Goal: Task Accomplishment & Management: Manage account settings

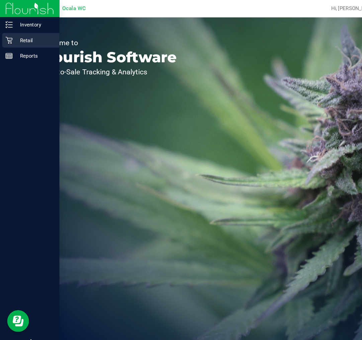
click at [4, 37] on div "Retail" at bounding box center [28, 36] width 53 height 13
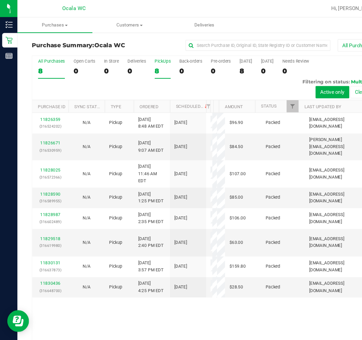
click at [144, 57] on div "PickUps" at bounding box center [150, 56] width 15 height 5
click at [0, 0] on input "PickUps 8" at bounding box center [0, 0] width 0 height 0
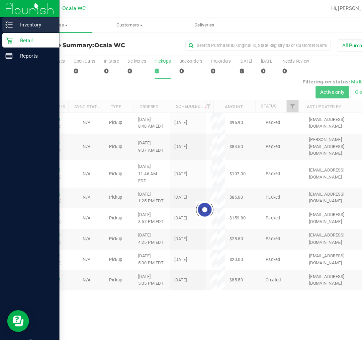
click at [12, 24] on p "Inventory" at bounding box center [32, 23] width 40 height 8
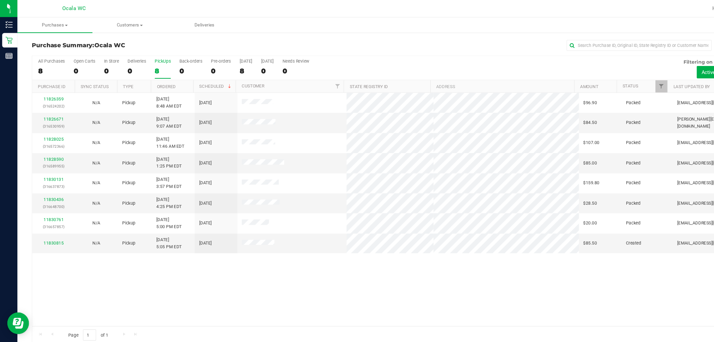
click at [362, 267] on div "11826359 (316524202) N/A Pickup [DATE] 8:48 AM EDT 8/22/2025 $96.90 Packed [EMA…" at bounding box center [365, 193] width 671 height 215
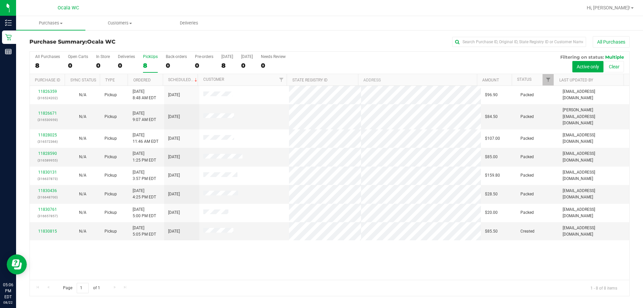
drag, startPoint x: 704, startPoint y: 1, endPoint x: 377, endPoint y: 21, distance: 327.4
click at [362, 21] on ul "Purchases Summary of purchases Fulfillment All purchases Customers All customer…" at bounding box center [337, 23] width 643 height 14
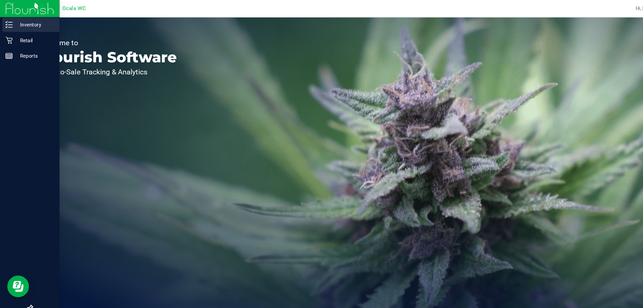
click at [10, 24] on icon at bounding box center [8, 22] width 7 height 7
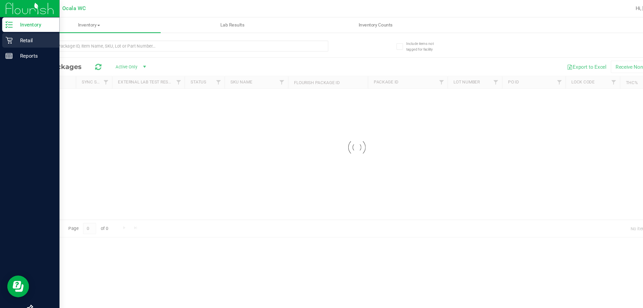
click at [21, 41] on div "Retail" at bounding box center [28, 36] width 53 height 13
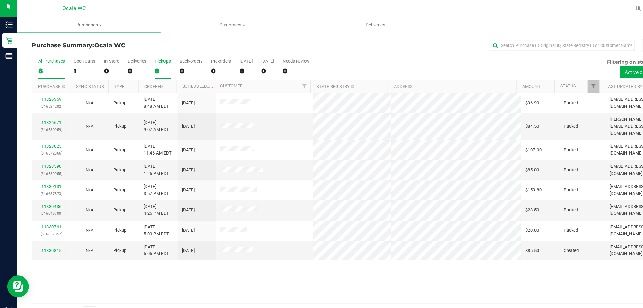
click at [150, 64] on div "8" at bounding box center [150, 66] width 15 height 8
click at [0, 0] on input "PickUps 8" at bounding box center [0, 0] width 0 height 0
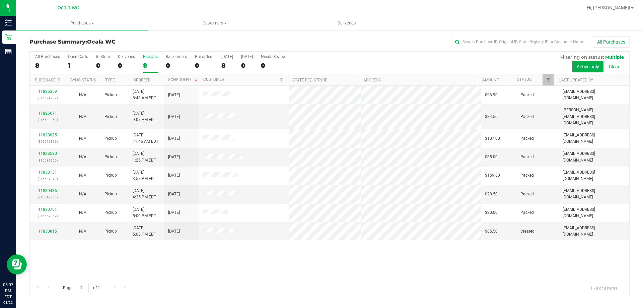
click at [362, 40] on div "All Purchases" at bounding box center [429, 41] width 400 height 11
click at [362, 39] on div "All Purchases" at bounding box center [429, 41] width 400 height 11
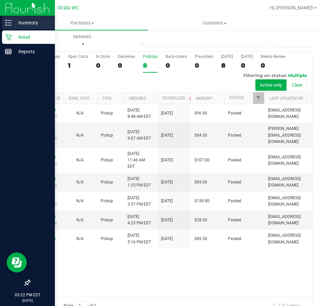
drag, startPoint x: 15, startPoint y: 23, endPoint x: 24, endPoint y: 27, distance: 9.9
click at [15, 23] on p "Inventory" at bounding box center [32, 23] width 40 height 8
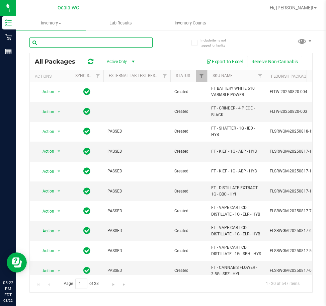
click at [104, 41] on input "text" at bounding box center [90, 43] width 123 height 10
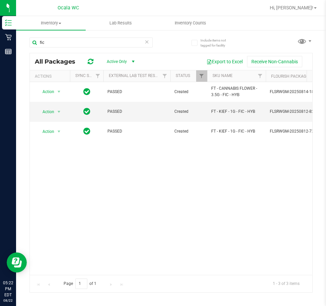
click at [189, 229] on div "Action Action Global inventory Package audit log Print package label Print prod…" at bounding box center [171, 178] width 283 height 193
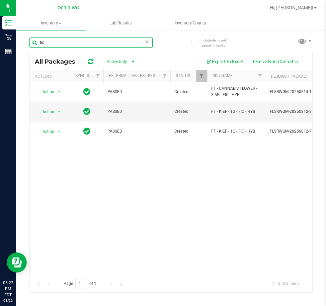
click at [71, 43] on input "fic" at bounding box center [90, 43] width 123 height 10
type input "cdt"
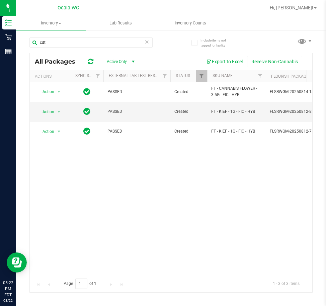
click at [126, 205] on div "Action Action Global inventory Package audit log Print package label Print prod…" at bounding box center [171, 178] width 283 height 193
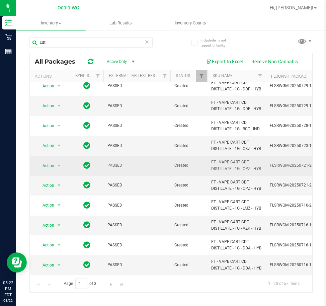
scroll to position [261, 0]
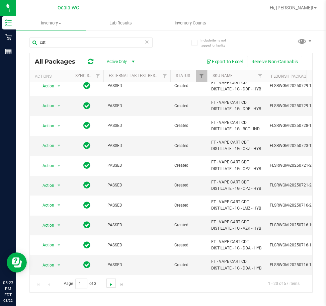
click at [112, 284] on span "Go to the next page" at bounding box center [110, 284] width 5 height 5
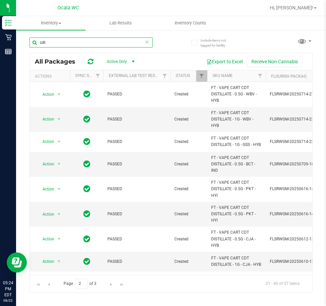
click at [80, 45] on input "cdt" at bounding box center [90, 43] width 123 height 10
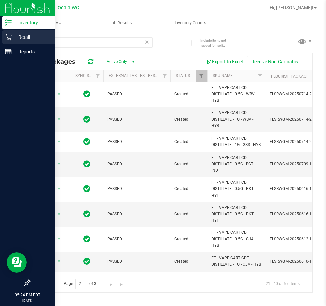
click at [14, 39] on p "Retail" at bounding box center [32, 37] width 40 height 8
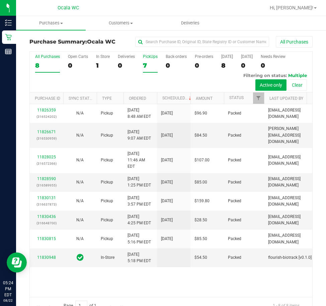
click at [143, 63] on div "7" at bounding box center [150, 66] width 15 height 8
click at [0, 0] on input "PickUps 7" at bounding box center [0, 0] width 0 height 0
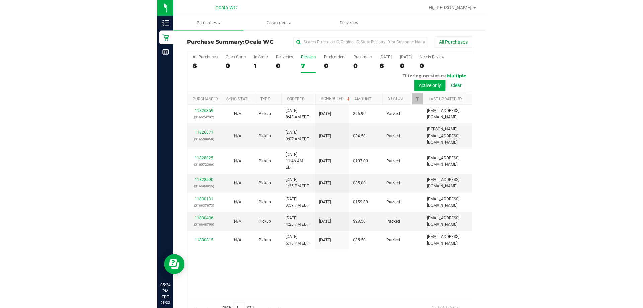
scroll to position [15, 0]
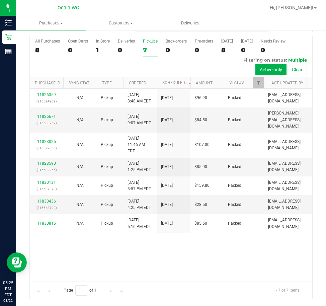
click at [230, 264] on div "11826359 (316524202) N/A Pickup [DATE] 8:48 AM EDT 8/22/2025 $96.90 Packed [EMA…" at bounding box center [171, 185] width 283 height 193
click at [192, 262] on div "11826359 (316524202) N/A Pickup [DATE] 8:48 AM EDT 8/22/2025 $96.90 Packed [EMA…" at bounding box center [171, 185] width 283 height 193
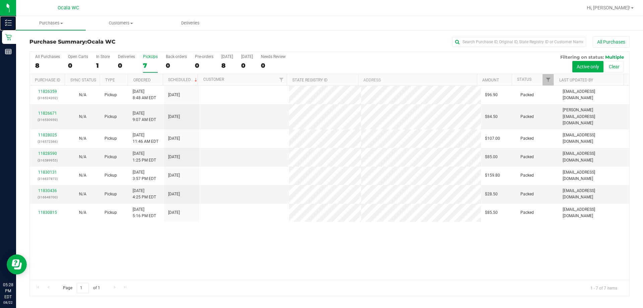
scroll to position [0, 0]
click at [251, 240] on div "11826359 (316524202) N/A Pickup [DATE] 8:48 AM EDT 8/22/2025 $96.90 Packed [EMA…" at bounding box center [329, 183] width 599 height 194
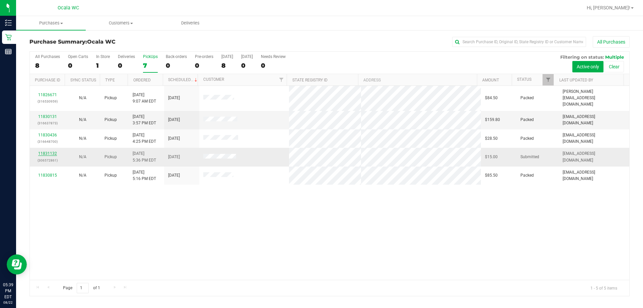
click at [54, 151] on link "11831132" at bounding box center [47, 153] width 19 height 5
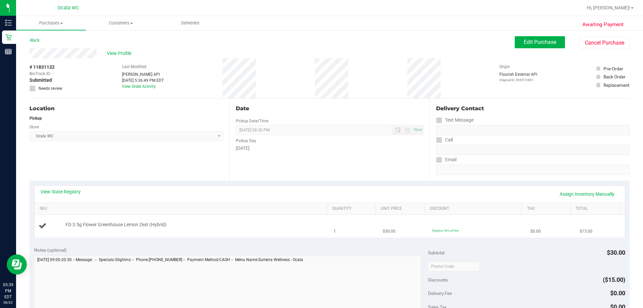
click at [283, 230] on div "FD 3.5g Flower Greenhouse Lemon Zest (Hybrid)" at bounding box center [182, 225] width 287 height 9
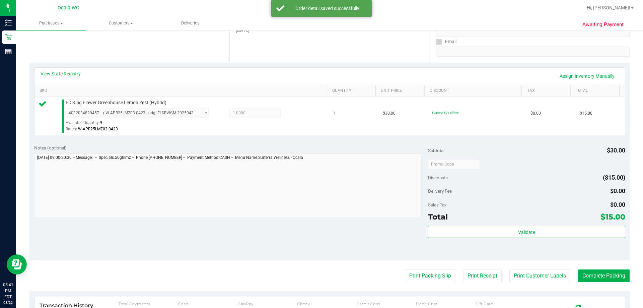
scroll to position [138, 0]
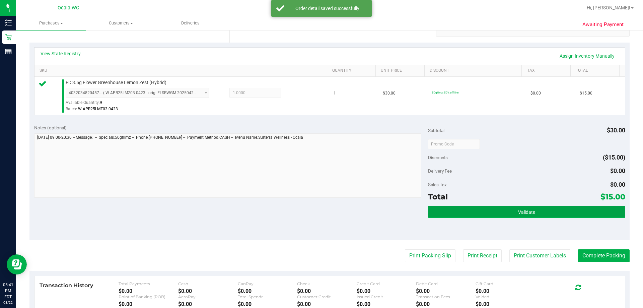
click at [362, 213] on button "Validate" at bounding box center [526, 212] width 197 height 12
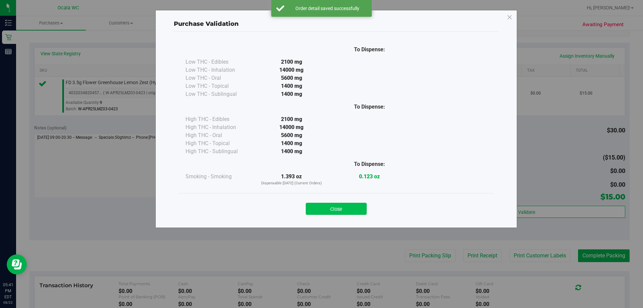
click at [353, 209] on button "Close" at bounding box center [336, 209] width 61 height 12
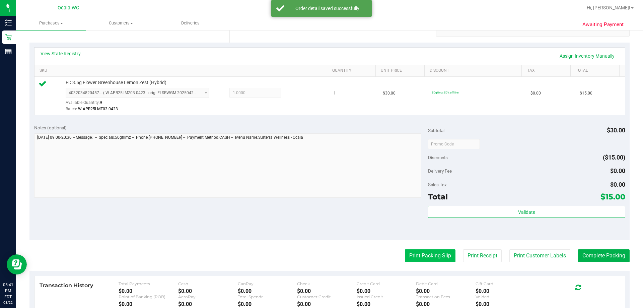
click at [362, 252] on button "Print Packing Slip" at bounding box center [430, 255] width 51 height 13
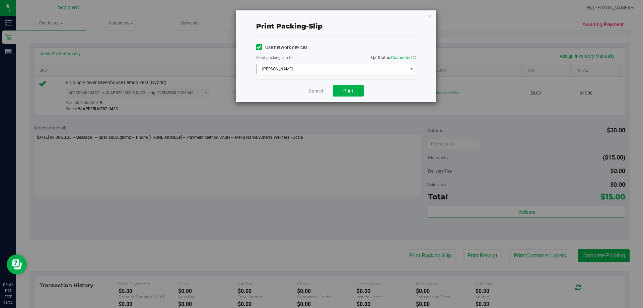
click at [351, 73] on span "[PERSON_NAME]" at bounding box center [331, 68] width 151 height 9
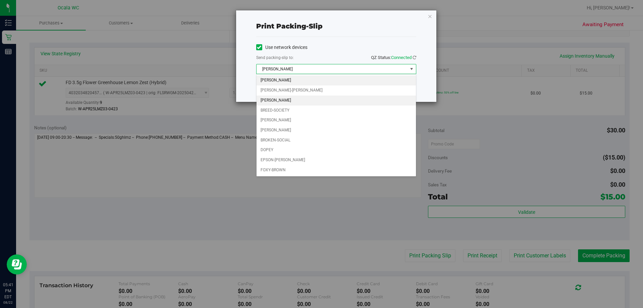
click at [277, 99] on li "[PERSON_NAME]" at bounding box center [335, 100] width 159 height 10
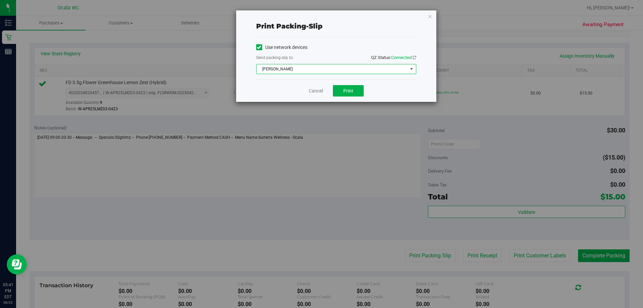
click at [284, 68] on span "[PERSON_NAME]" at bounding box center [331, 68] width 151 height 9
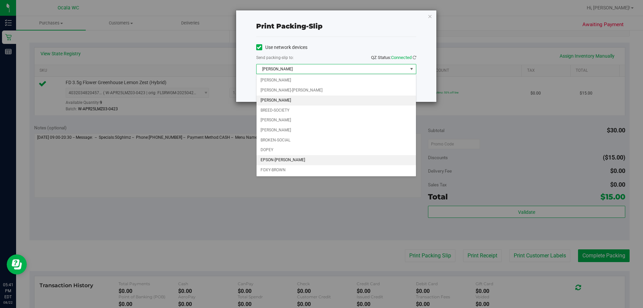
click at [284, 160] on li "EPSON-[PERSON_NAME]" at bounding box center [335, 160] width 159 height 10
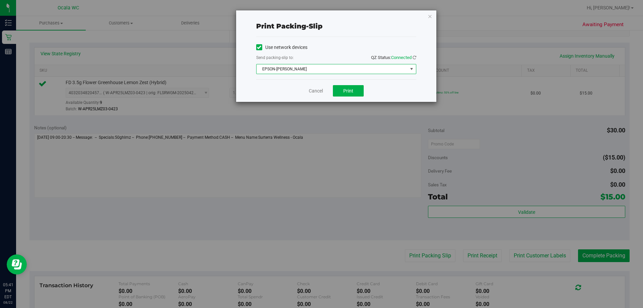
click at [327, 181] on div "Print packing-slip Use network devices Send packing-slip to: QZ Status: Connect…" at bounding box center [324, 154] width 648 height 308
click at [353, 90] on span "Print" at bounding box center [348, 90] width 10 height 5
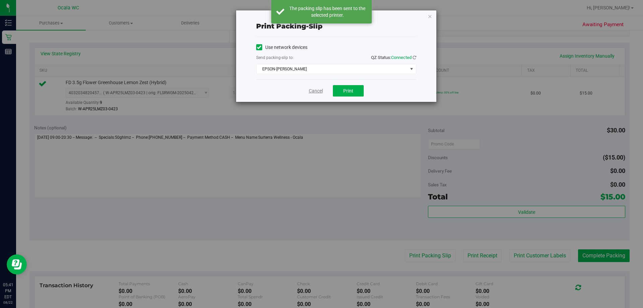
click at [311, 90] on link "Cancel" at bounding box center [316, 90] width 14 height 7
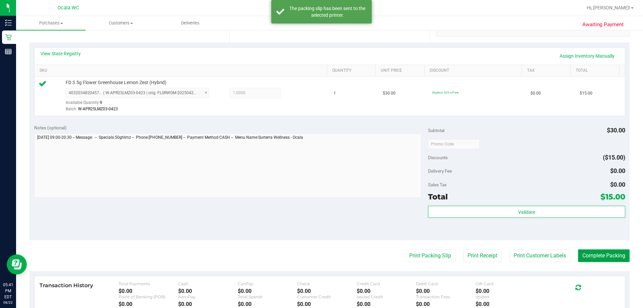
click at [362, 256] on button "Complete Packing" at bounding box center [604, 255] width 52 height 13
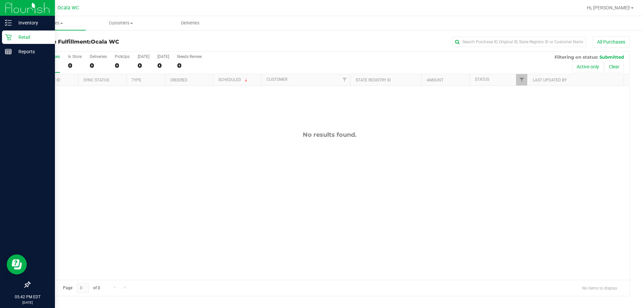
click at [5, 37] on div "Retail" at bounding box center [28, 36] width 53 height 13
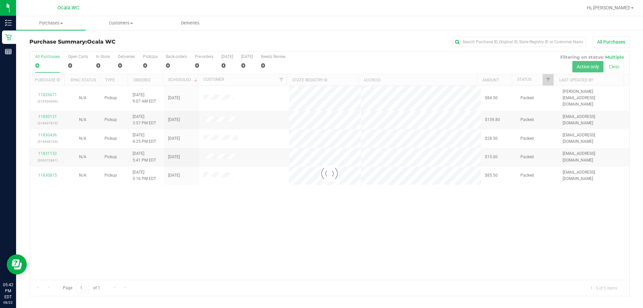
click at [315, 39] on div "All Purchases" at bounding box center [429, 41] width 400 height 11
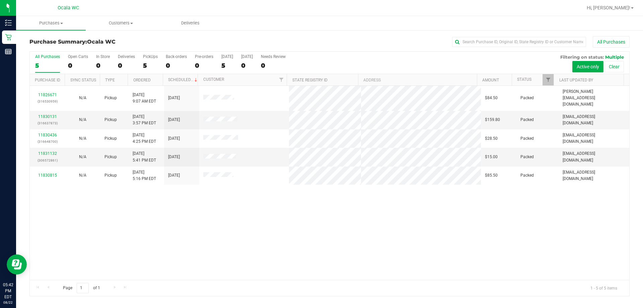
drag, startPoint x: 312, startPoint y: 238, endPoint x: 311, endPoint y: 229, distance: 9.1
click at [312, 236] on div "11826671 (316530959) N/A Pickup [DATE] 9:07 AM EDT 8/22/2025 $84.50 Packed [PER…" at bounding box center [329, 183] width 599 height 194
click at [362, 231] on div "11826671 (316530959) N/A Pickup [DATE] 9:07 AM EDT 8/22/2025 $84.50 Packed [PER…" at bounding box center [329, 183] width 599 height 194
click at [362, 241] on div "11826671 (316530959) N/A Pickup [DATE] 9:07 AM EDT 8/22/2025 $84.50 Packed [PER…" at bounding box center [329, 183] width 599 height 194
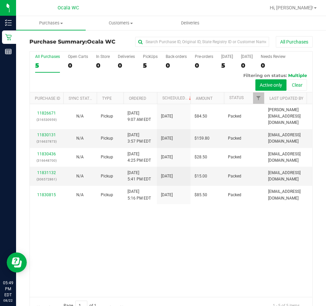
click at [201, 234] on div "11826671 (316530959) N/A Pickup [DATE] 9:07 AM EDT 8/22/2025 $84.50 Packed [PER…" at bounding box center [171, 200] width 283 height 193
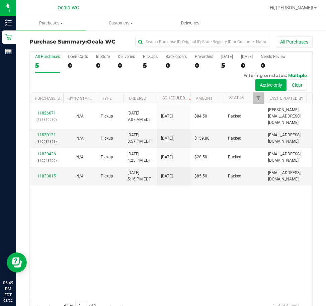
drag, startPoint x: 155, startPoint y: 229, endPoint x: 36, endPoint y: 178, distance: 129.3
click at [155, 229] on div "11826671 (316530959) N/A Pickup [DATE] 9:07 AM EDT 8/22/2025 $84.50 Packed [PER…" at bounding box center [171, 200] width 283 height 193
click at [157, 236] on div "11826671 (316530959) N/A Pickup [DATE] 9:07 AM EDT 8/22/2025 $84.50 Packed [PER…" at bounding box center [171, 200] width 283 height 193
click at [244, 250] on div "11826671 (316530959) N/A Pickup [DATE] 9:07 AM EDT 8/22/2025 $84.50 Packed [PER…" at bounding box center [171, 200] width 283 height 193
drag, startPoint x: 197, startPoint y: 248, endPoint x: 193, endPoint y: 242, distance: 7.0
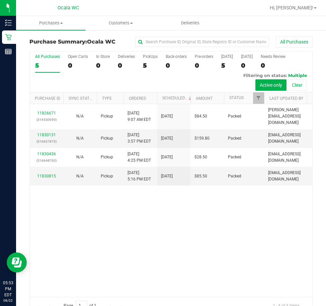
click at [197, 247] on div "11826671 (316530959) N/A Pickup [DATE] 9:07 AM EDT 8/22/2025 $84.50 Packed [PER…" at bounding box center [171, 200] width 283 height 193
click at [135, 252] on div "11826671 (316530959) N/A Pickup [DATE] 9:07 AM EDT 8/22/2025 $84.50 Packed [PER…" at bounding box center [171, 200] width 283 height 193
click at [234, 245] on div "11826671 (316530959) N/A Pickup [DATE] 9:07 AM EDT 8/22/2025 $84.50 Packed [PER…" at bounding box center [171, 200] width 283 height 193
drag, startPoint x: 190, startPoint y: 250, endPoint x: 191, endPoint y: 240, distance: 10.4
click at [190, 250] on div "11826671 (316530959) N/A Pickup [DATE] 9:07 AM EDT 8/22/2025 $84.50 Packed [PER…" at bounding box center [171, 200] width 283 height 193
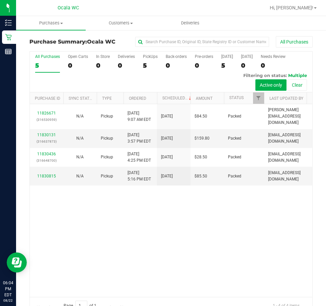
click at [195, 249] on div "11826671 (316530959) N/A Pickup [DATE] 9:07 AM EDT 8/22/2025 $84.50 Packed [PER…" at bounding box center [171, 200] width 283 height 193
click at [145, 62] on div "5" at bounding box center [150, 66] width 15 height 8
click at [0, 0] on input "PickUps 5" at bounding box center [0, 0] width 0 height 0
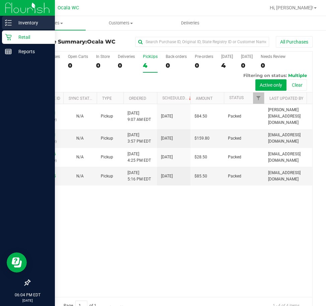
click at [5, 20] on div "Inventory" at bounding box center [28, 22] width 53 height 13
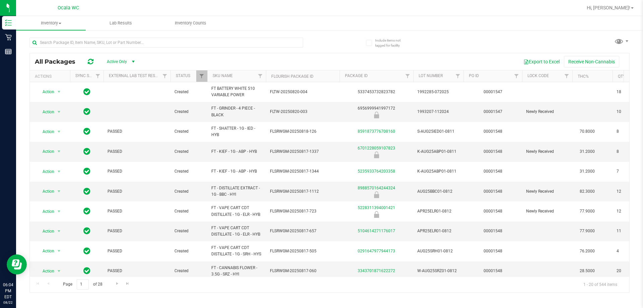
click at [362, 45] on div "All Packages Active Only Active Only Lab Samples Locked All External Internal E…" at bounding box center [329, 161] width 600 height 261
click at [362, 35] on div "All Packages Active Only Active Only Lab Samples Locked All External Internal E…" at bounding box center [329, 161] width 600 height 261
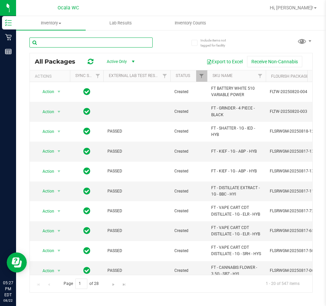
click at [118, 41] on input "text" at bounding box center [90, 43] width 123 height 10
type input "ddf"
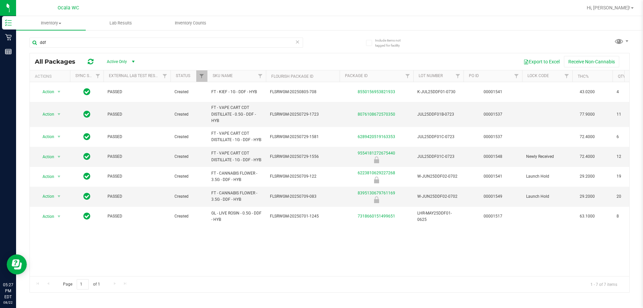
click at [326, 251] on div "Action Action Global inventory Package audit log Print package label Print prod…" at bounding box center [329, 179] width 599 height 194
click at [269, 255] on div "Action Action Global inventory Package audit log Print package label Print prod…" at bounding box center [329, 179] width 599 height 194
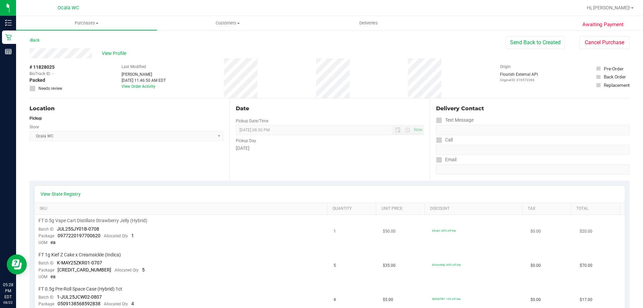
click at [225, 228] on td "FT 0.5g Vape Cart Distillate Strawberry Jelly (Hybrid) Batch ID JUL25SJY01B-070…" at bounding box center [181, 232] width 295 height 34
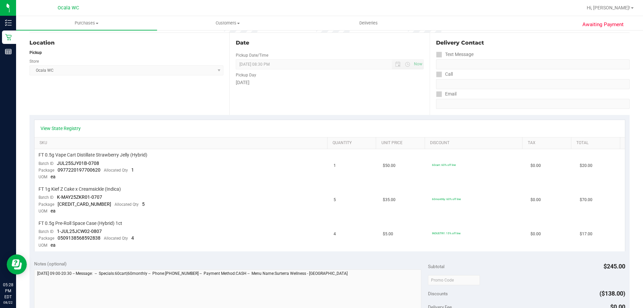
scroll to position [68, 0]
drag, startPoint x: 640, startPoint y: 128, endPoint x: 345, endPoint y: 121, distance: 295.1
click at [345, 121] on purchase-details "Back Send Back to Created Cancel Purchase View Profile # 11828025 BioTrack ID: …" at bounding box center [329, 250] width 600 height 562
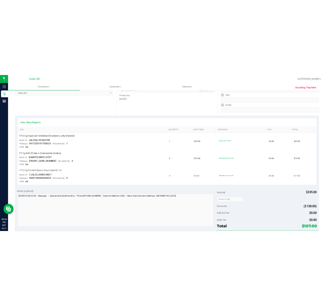
scroll to position [0, 0]
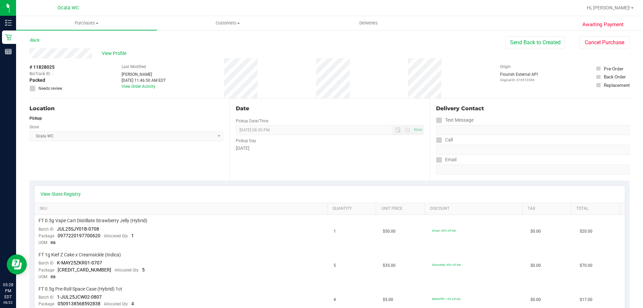
click at [355, 41] on div "Back Send Back to Created Cancel Purchase" at bounding box center [329, 42] width 600 height 12
click at [38, 42] on link "Back" at bounding box center [34, 40] width 10 height 5
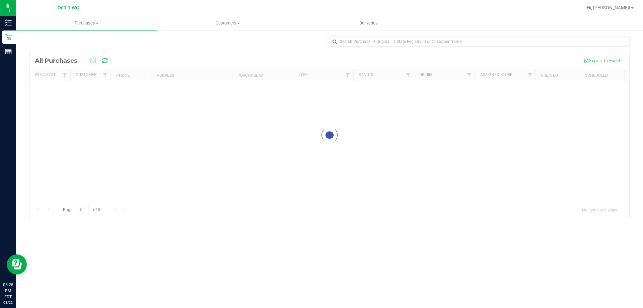
click at [438, 50] on div at bounding box center [479, 43] width 300 height 15
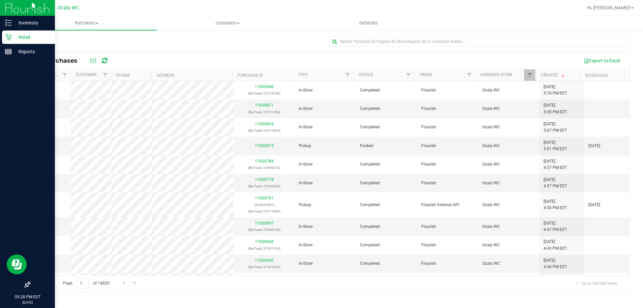
click at [8, 38] on icon at bounding box center [8, 37] width 6 height 6
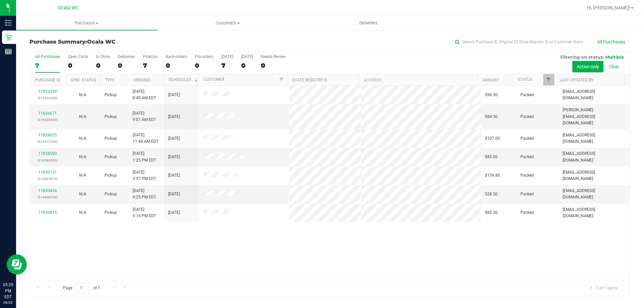
click at [413, 54] on div "All Purchases 7 Open Carts 0 In Store 0 Deliveries 0 PickUps 7 Back-orders 0 Pr…" at bounding box center [329, 54] width 599 height 5
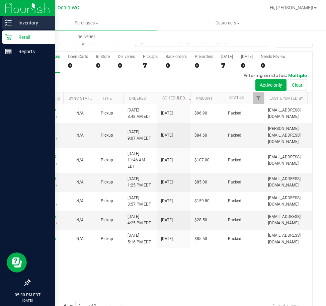
click at [11, 20] on line at bounding box center [10, 20] width 4 height 0
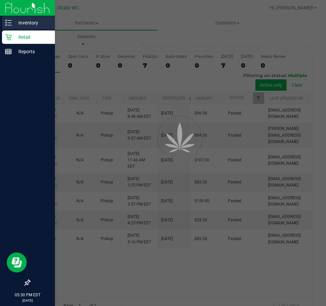
click at [20, 24] on p "Inventory" at bounding box center [32, 23] width 40 height 8
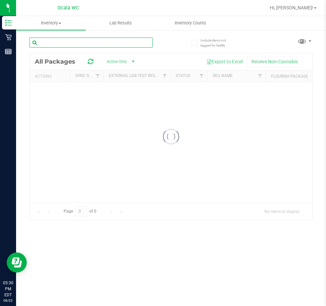
click at [123, 44] on div "Inventory All packages All inventory Waste log Lab Results Inventory Counts" at bounding box center [171, 161] width 310 height 290
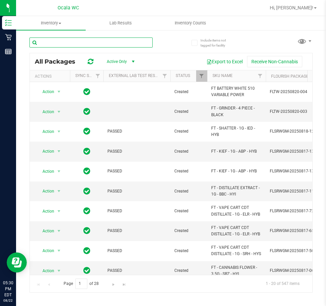
click at [92, 41] on input "text" at bounding box center [90, 43] width 123 height 10
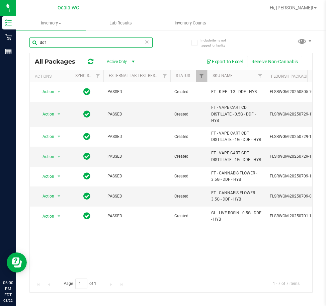
click at [78, 41] on input "ddf" at bounding box center [90, 43] width 123 height 10
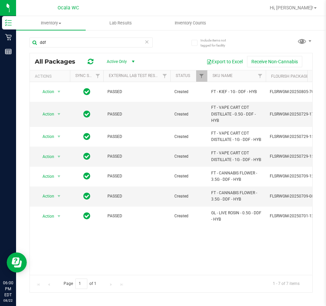
click at [146, 44] on icon at bounding box center [147, 42] width 5 height 8
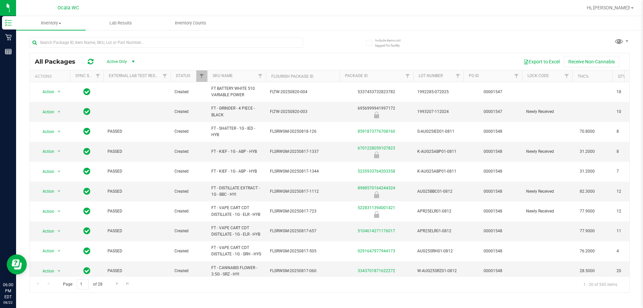
click at [326, 38] on div "All Packages Active Only Active Only Lab Samples Locked All External Internal E…" at bounding box center [329, 161] width 600 height 261
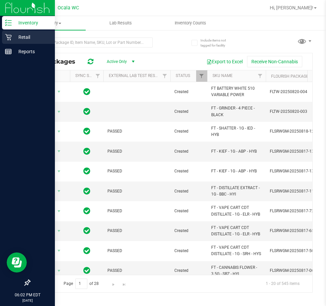
click at [7, 40] on icon at bounding box center [8, 37] width 7 height 7
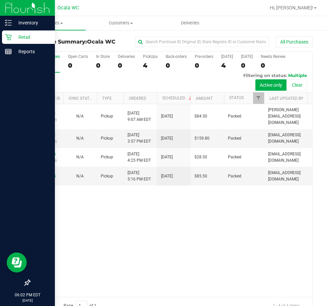
click at [217, 231] on div "11826671 (316530959) N/A Pickup [DATE] 9:07 AM EDT 8/22/2025 $84.50 Packed [PER…" at bounding box center [171, 200] width 283 height 193
click at [160, 249] on div "11826671 (316530959) N/A Pickup [DATE] 9:07 AM EDT 8/22/2025 $84.50 Packed [PER…" at bounding box center [171, 200] width 283 height 193
click at [286, 253] on div "11826671 (316530959) N/A Pickup [DATE] 9:07 AM EDT 8/22/2025 $84.50 Packed [PER…" at bounding box center [171, 200] width 283 height 193
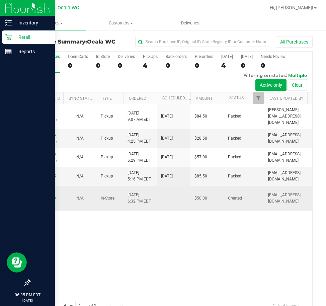
drag, startPoint x: 233, startPoint y: 231, endPoint x: 236, endPoint y: 217, distance: 14.7
click at [233, 231] on div "11826671 (316530959) N/A Pickup 8/22/2025 9:07 AM EDT 8/22/2025 $84.50 Packed c…" at bounding box center [171, 200] width 283 height 193
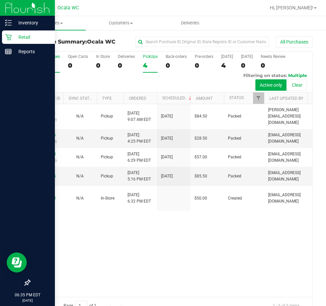
click at [149, 57] on div "PickUps" at bounding box center [150, 56] width 15 height 5
click at [0, 0] on input "PickUps 4" at bounding box center [0, 0] width 0 height 0
click at [142, 261] on div "11826671 (316530959) N/A Pickup 8/22/2025 9:07 AM EDT 8/22/2025 $84.50 Packed c…" at bounding box center [171, 200] width 283 height 193
click at [77, 56] on div "Open Carts" at bounding box center [78, 56] width 20 height 5
click at [0, 0] on input "Open Carts 1" at bounding box center [0, 0] width 0 height 0
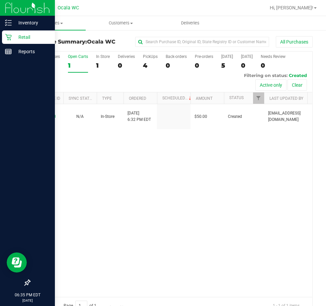
click at [7, 37] on icon at bounding box center [8, 37] width 6 height 6
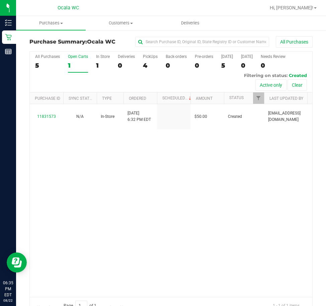
click at [201, 180] on div "11831573 N/A In-Store 8/22/2025 6:32 PM EDT $50.00 Created asieg@liveparallel.c…" at bounding box center [171, 200] width 283 height 193
